Goal: Task Accomplishment & Management: Use online tool/utility

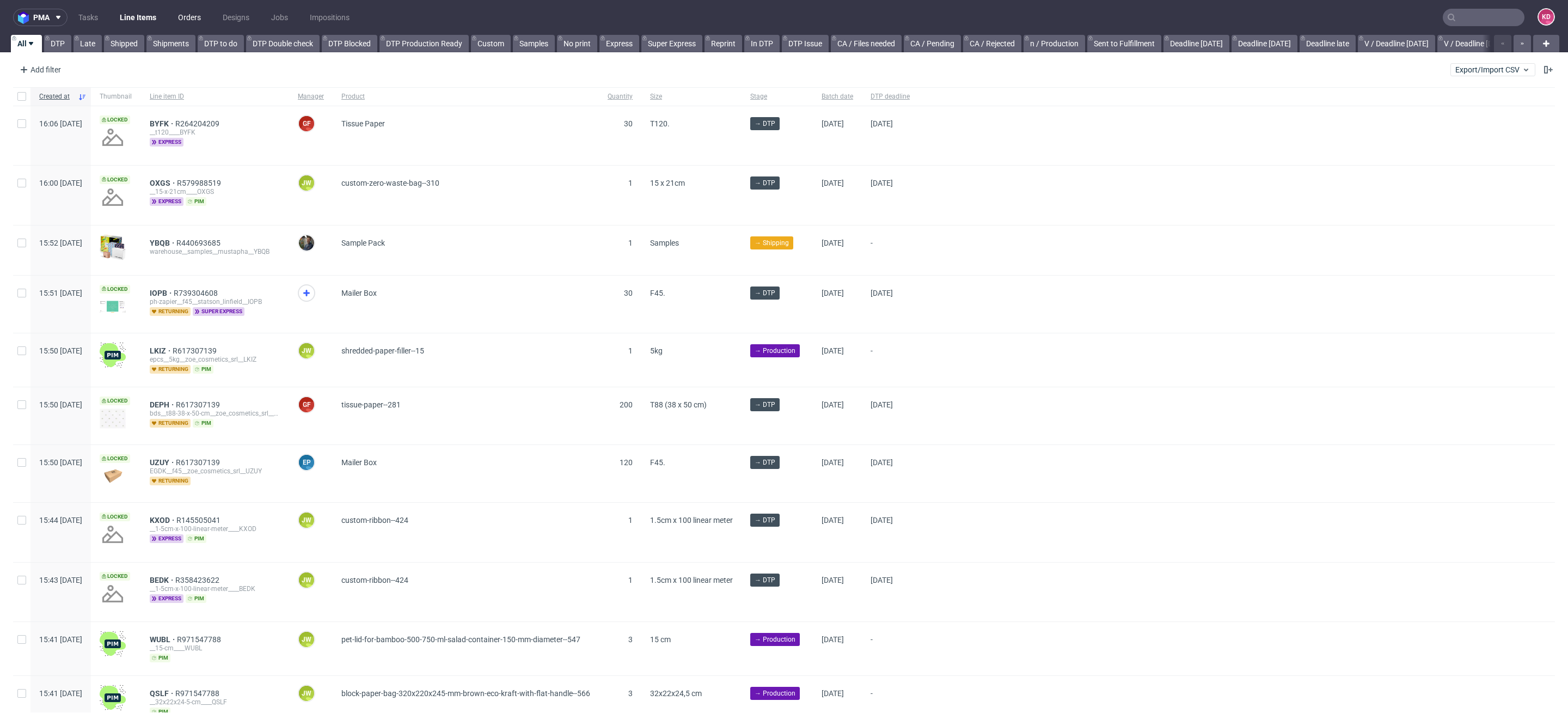
click at [192, 22] on link "Orders" at bounding box center [189, 18] width 36 height 18
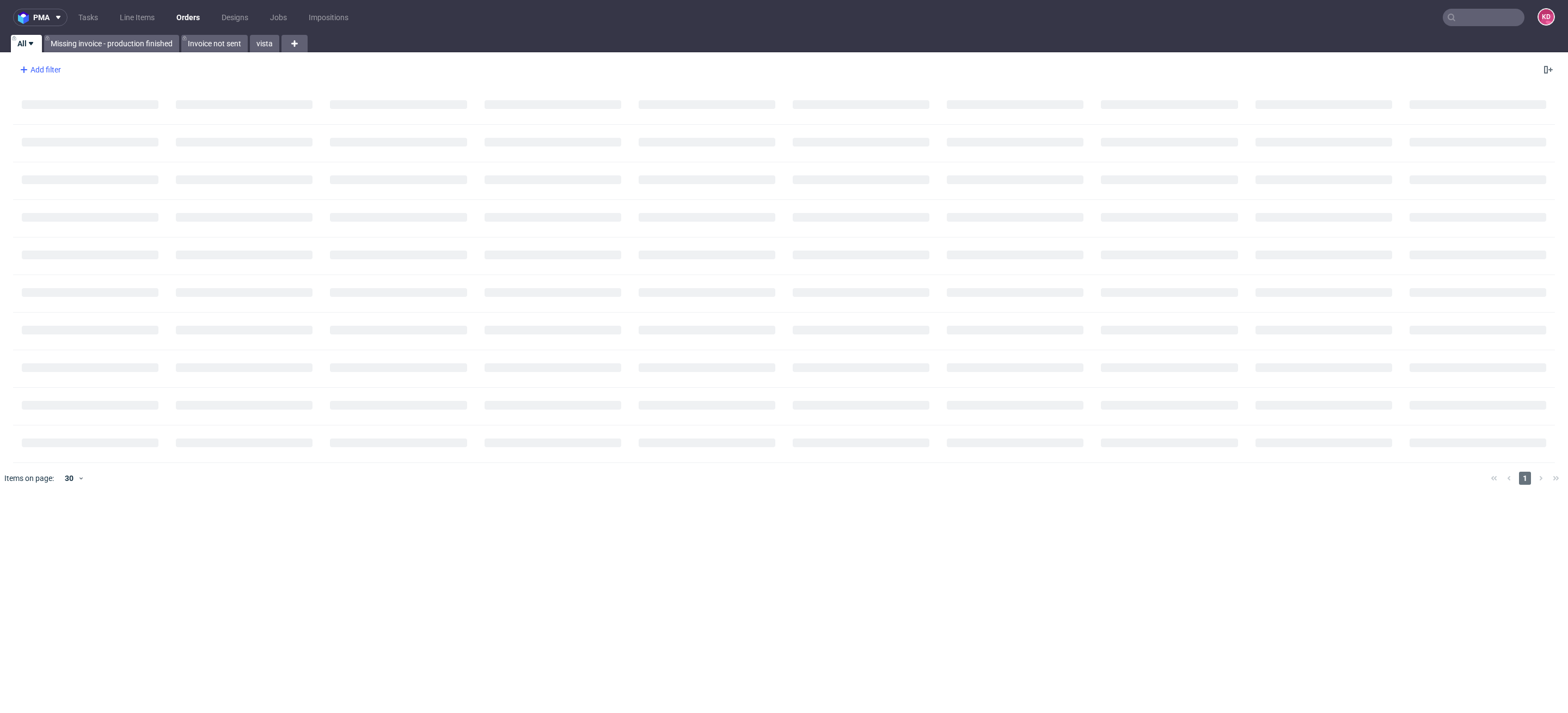
click at [49, 68] on div "Add filter" at bounding box center [39, 70] width 48 height 18
click at [55, 84] on div "Account manager Amount paid Amount total Badge Billing address Channel Client d…" at bounding box center [86, 187] width 140 height 213
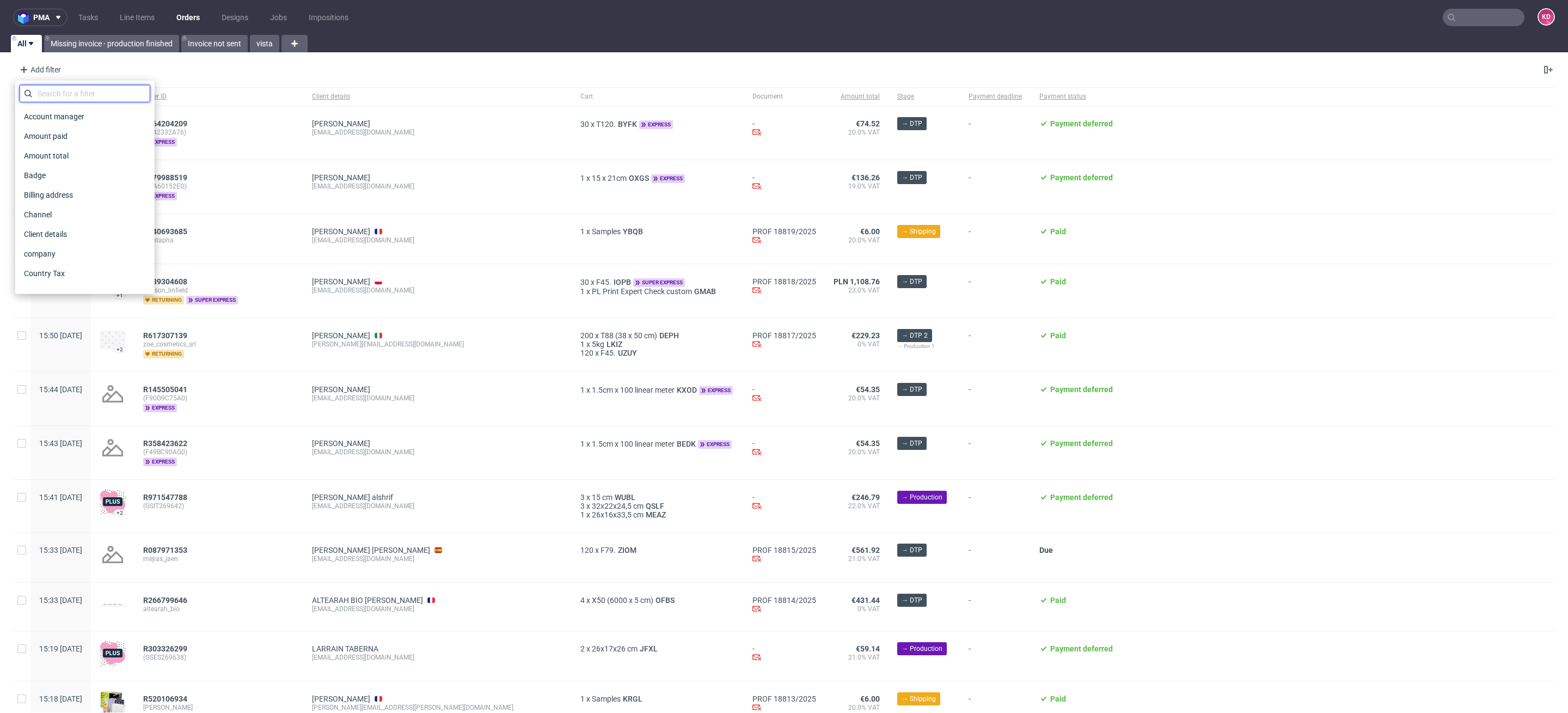
click at [57, 101] on input "text" at bounding box center [85, 93] width 131 height 18
type input "sales"
click at [62, 105] on div "sales Sales Channel Sales manager" at bounding box center [85, 115] width 131 height 61
click at [62, 114] on span "Sales Channel" at bounding box center [48, 117] width 58 height 16
click at [59, 118] on input "text" at bounding box center [85, 118] width 131 height 18
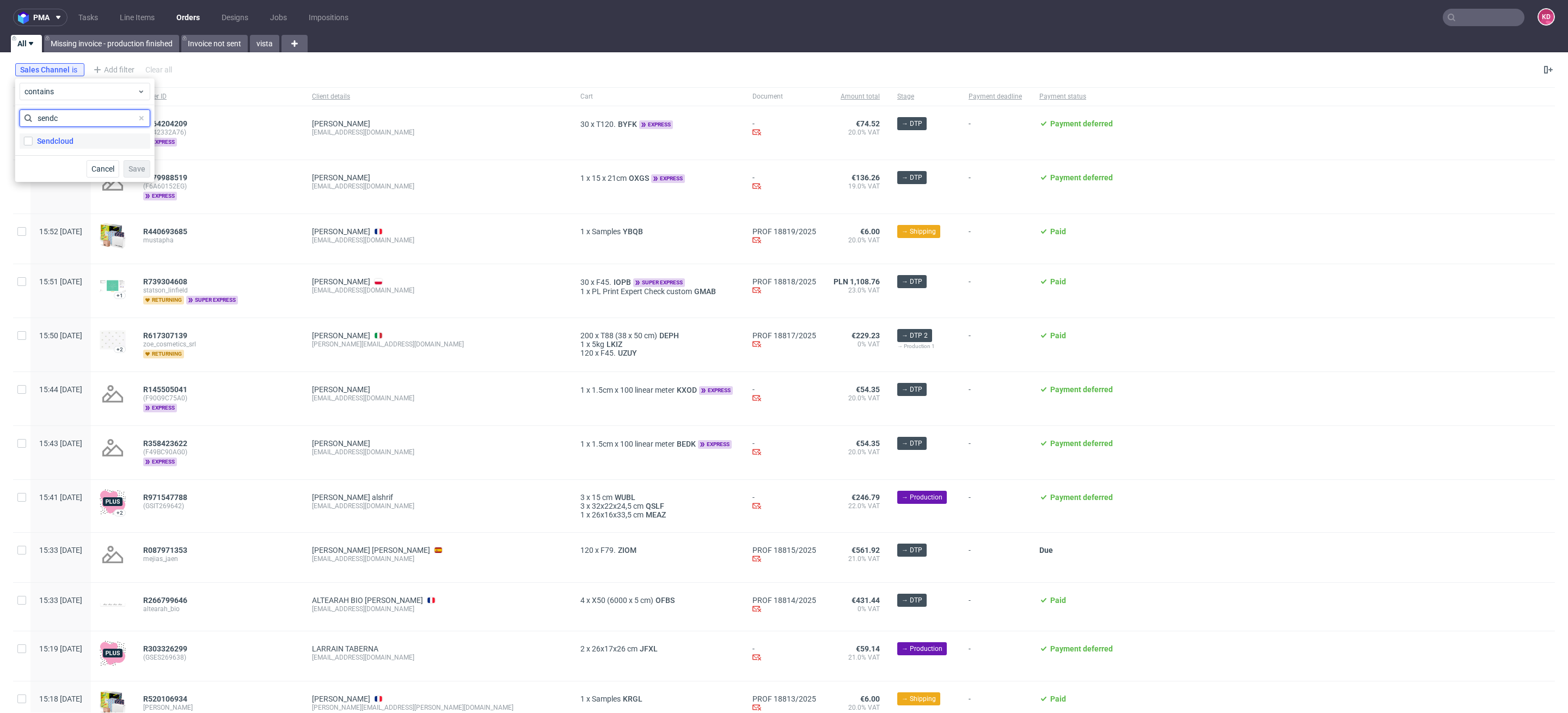
type input "sendc"
click at [62, 140] on div "Sendcloud" at bounding box center [55, 141] width 36 height 11
click at [32, 140] on input "Sendcloud" at bounding box center [28, 141] width 9 height 9
checkbox input "true"
click at [141, 165] on span "Save" at bounding box center [137, 169] width 17 height 8
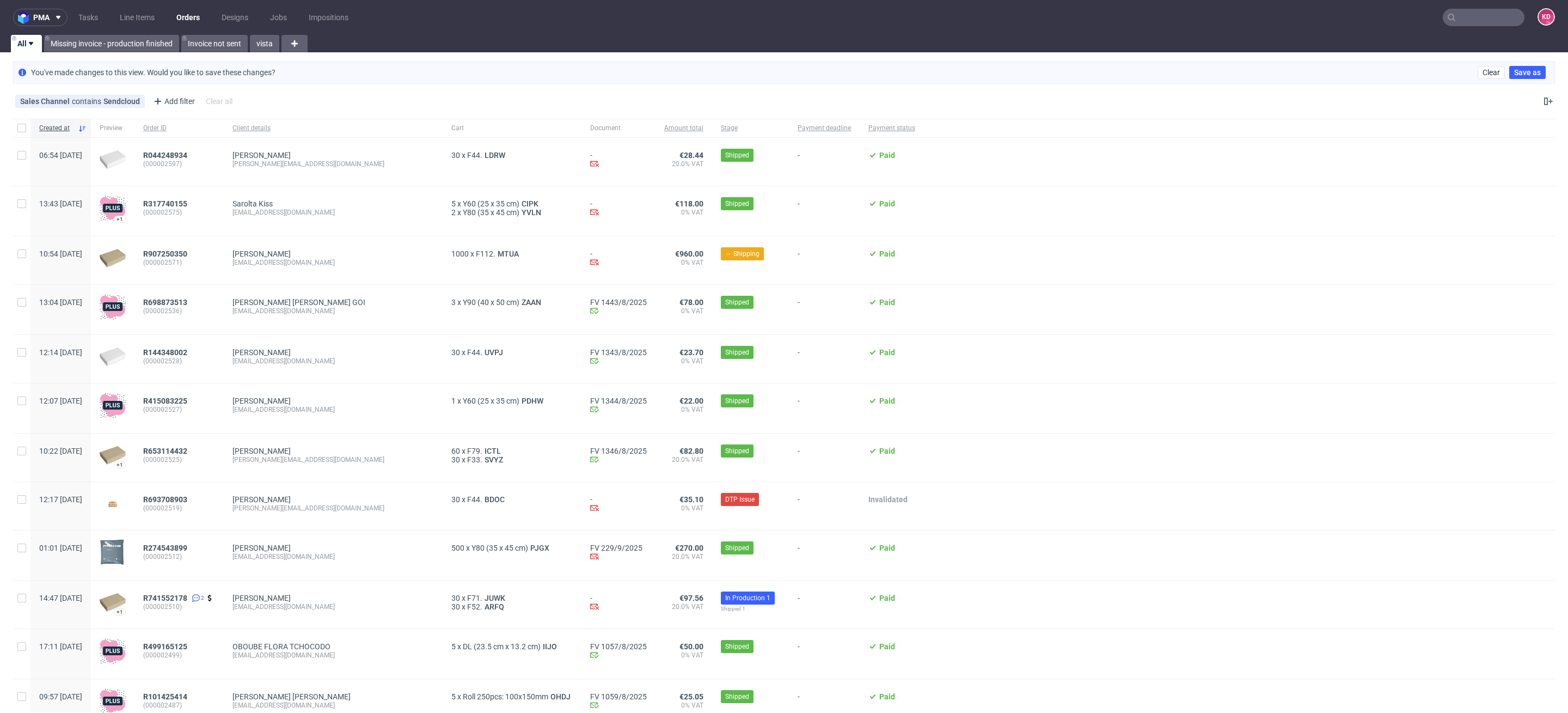
click at [1542, 101] on div "Sales Channel contains Sendcloud Add filter Hide filters Clear all" at bounding box center [784, 101] width 1568 height 27
click at [1544, 101] on icon at bounding box center [1548, 101] width 9 height 9
click at [140, 17] on link "Line Items" at bounding box center [137, 18] width 48 height 18
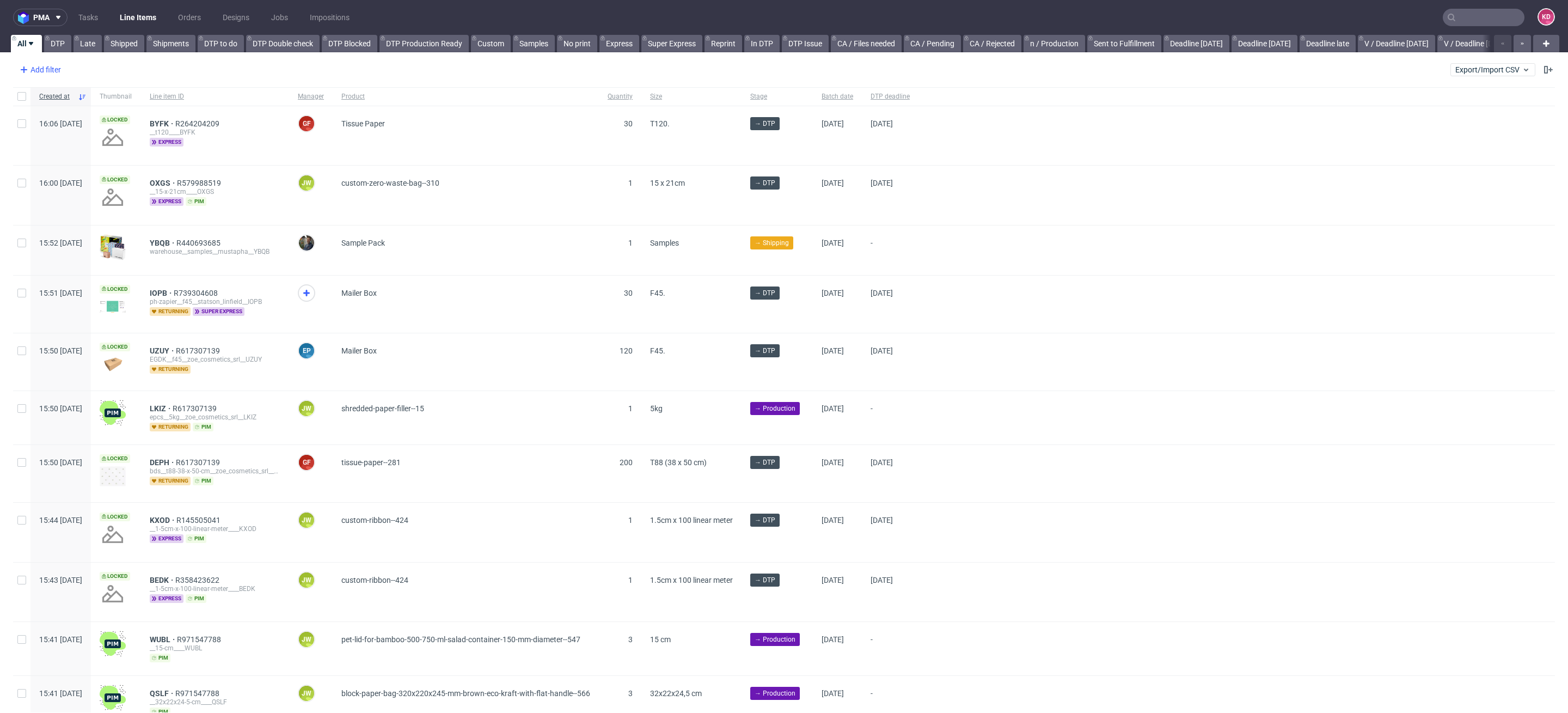
click at [55, 69] on div "Add filter" at bounding box center [39, 70] width 48 height 18
click at [64, 97] on input "text" at bounding box center [85, 93] width 131 height 18
type input "sales"
click at [69, 109] on span "Sales Channel" at bounding box center [48, 117] width 58 height 16
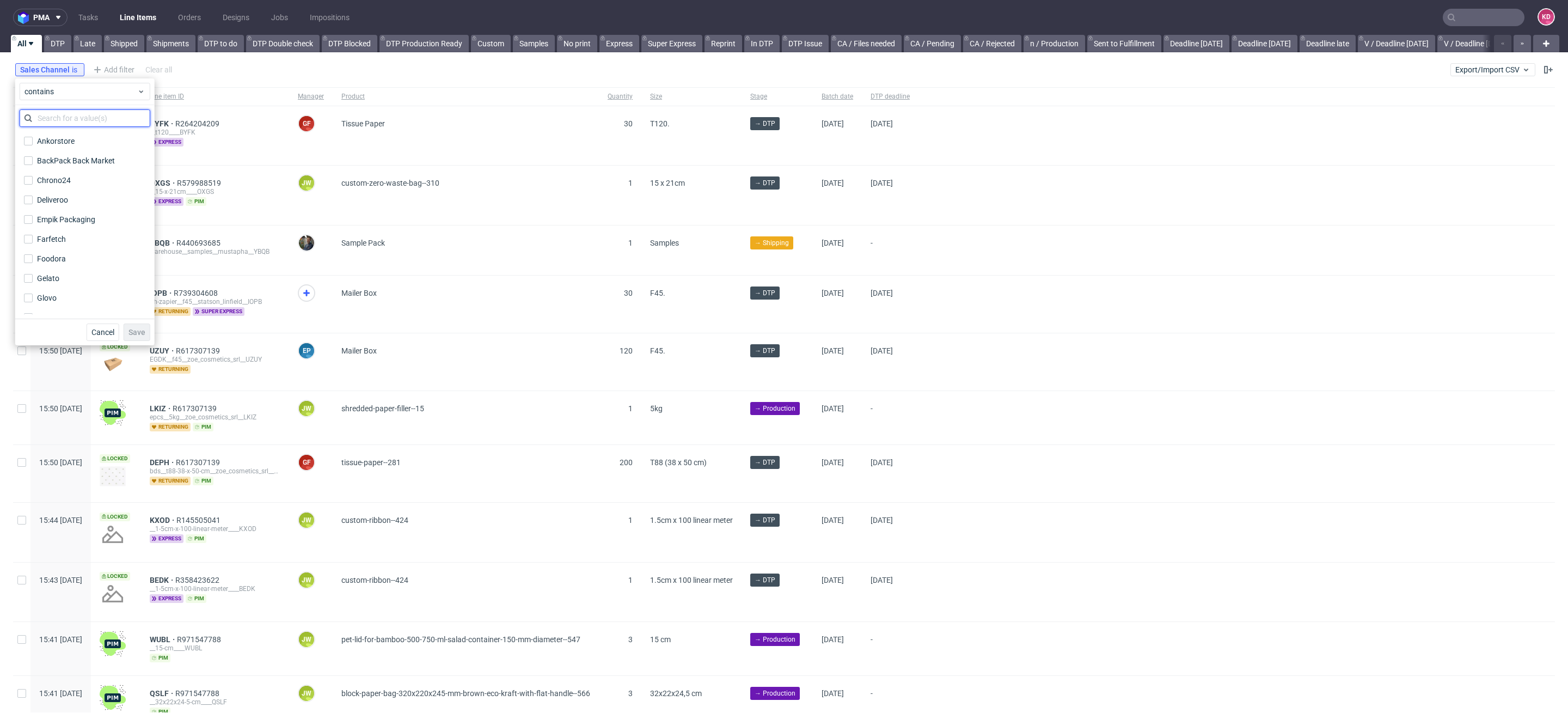
click at [68, 125] on input "text" at bounding box center [85, 118] width 131 height 18
type input "sendc"
click at [71, 138] on div "Sendcloud" at bounding box center [55, 141] width 36 height 11
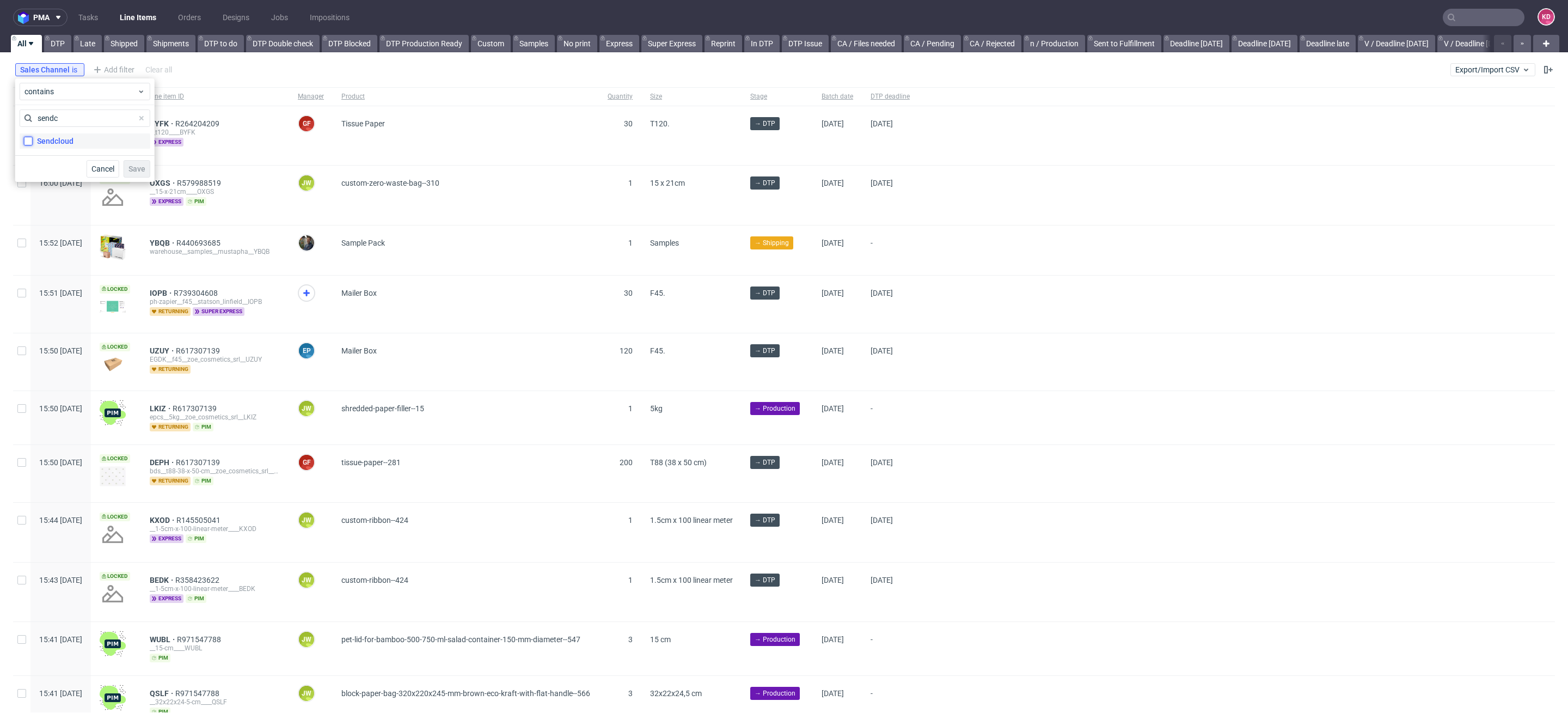
click at [32, 138] on input "Sendcloud" at bounding box center [28, 141] width 9 height 9
checkbox input "true"
click at [140, 163] on button "Save" at bounding box center [137, 169] width 27 height 18
